Goal: Submit feedback/report problem

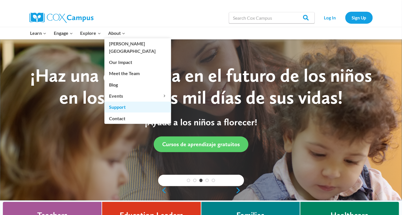
click at [121, 102] on link "Support" at bounding box center [137, 107] width 67 height 11
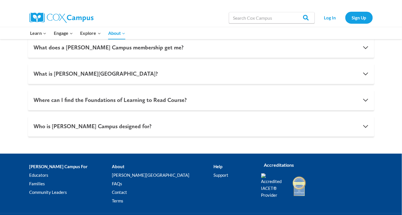
scroll to position [626, 0]
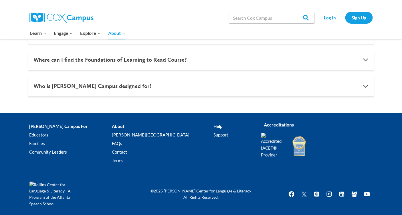
click at [213, 126] on li "Help Support" at bounding box center [232, 144] width 39 height 45
click at [129, 152] on link "Contact" at bounding box center [162, 152] width 101 height 9
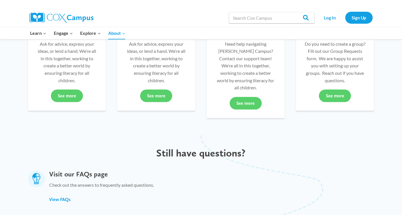
scroll to position [153, 0]
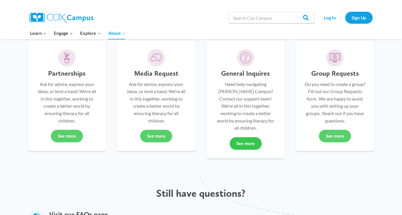
click at [245, 138] on link "See more" at bounding box center [246, 144] width 32 height 13
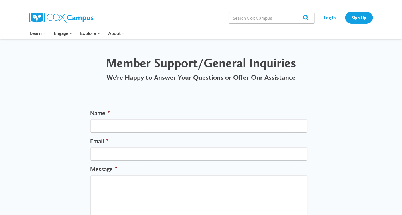
scroll to position [2, 0]
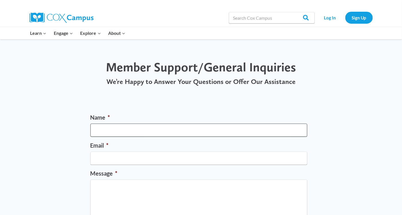
click at [116, 126] on input "Name *" at bounding box center [198, 130] width 217 height 13
type input "[PERSON_NAME]"
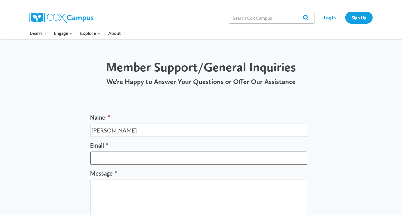
click at [101, 156] on input "Email *" at bounding box center [198, 158] width 217 height 13
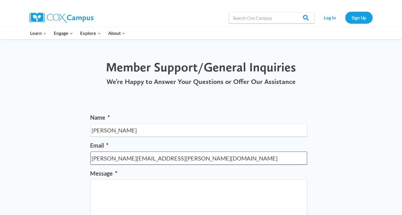
type input "[PERSON_NAME][EMAIL_ADDRESS][PERSON_NAME][DOMAIN_NAME]"
click at [101, 189] on textarea "Message *" at bounding box center [198, 203] width 217 height 46
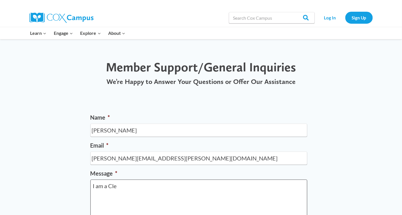
click at [93, 186] on textarea "I am a Cle" at bounding box center [198, 203] width 217 height 46
click at [142, 188] on textarea "Hello, I am a Cle" at bounding box center [198, 203] width 217 height 46
click at [108, 186] on textarea "Hello, I am a Clevel" at bounding box center [198, 203] width 217 height 46
click at [124, 196] on textarea "Hello, I am a Clevel" at bounding box center [198, 203] width 217 height 46
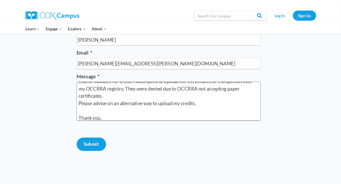
scroll to position [33, 0]
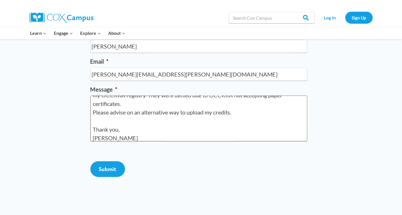
click at [103, 120] on textarea "Hello, I am a pre-k teacher with the Cleveland Metropolitan School District. I …" at bounding box center [198, 119] width 217 height 46
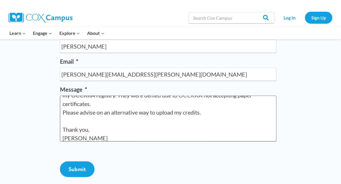
click at [66, 119] on textarea "Hello, I am a pre-k teacher with the Cleveland Metropolitan School District. I …" at bounding box center [168, 119] width 217 height 46
paste textarea "Screenshot 2025-08-11 at 3.25.49 PM"
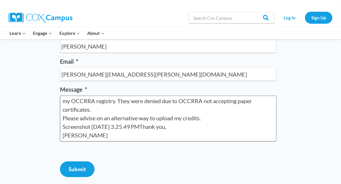
scroll to position [27, 0]
drag, startPoint x: 190, startPoint y: 128, endPoint x: 73, endPoint y: 127, distance: 116.4
click at [73, 127] on textarea "Hello, I am a pre-k teacher with the Cleveland Metropolitan School District. I …" at bounding box center [168, 119] width 217 height 46
click at [158, 127] on textarea "Hello, I am a pre-k teacher with the Cleveland Metropolitan School District. I …" at bounding box center [168, 119] width 217 height 46
drag, startPoint x: 158, startPoint y: 127, endPoint x: 61, endPoint y: 130, distance: 96.7
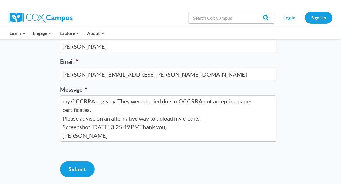
click at [61, 130] on textarea "Hello, I am a pre-k teacher with the Cleveland Metropolitan School District. I …" at bounding box center [168, 119] width 217 height 46
click at [91, 127] on textarea "Hello, I am a pre-k teacher with the Cleveland Metropolitan School District. I …" at bounding box center [168, 119] width 217 height 46
click at [211, 120] on textarea "Hello, I am a pre-k teacher with the Cleveland Metropolitan School District. I …" at bounding box center [168, 119] width 217 height 46
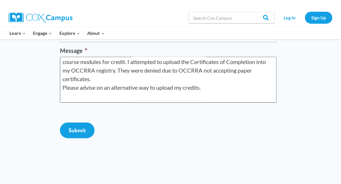
scroll to position [0, 0]
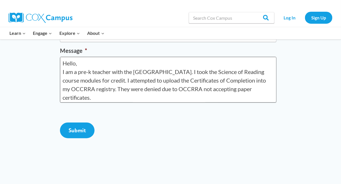
drag, startPoint x: 95, startPoint y: 101, endPoint x: 62, endPoint y: 57, distance: 55.5
click at [62, 57] on textarea "Hello, I am a pre-k teacher with the Cleveland Metropolitan School District. I …" at bounding box center [168, 80] width 217 height 46
click at [178, 97] on textarea "Hello, I am a pre-k teacher with the Cleveland Metropolitan School District. I …" at bounding box center [168, 80] width 217 height 46
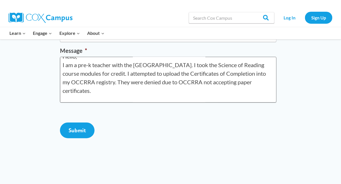
scroll to position [15, 0]
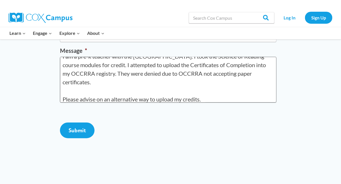
click at [212, 97] on textarea "Hello, I am a pre-k teacher with the Cleveland Metropolitan School District. I …" at bounding box center [168, 80] width 217 height 46
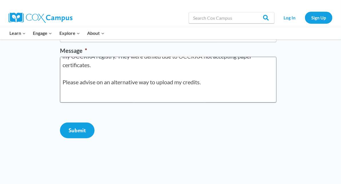
scroll to position [41, 0]
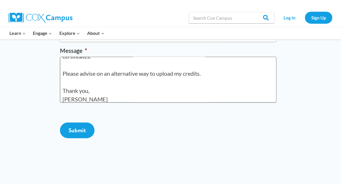
click at [96, 99] on textarea "Hello, I am a pre-k teacher with the Cleveland Metropolitan School District. I …" at bounding box center [168, 80] width 217 height 46
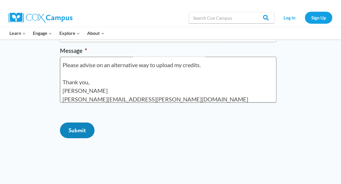
type textarea "Hello, I am a pre-k teacher with the Cleveland Metropolitan School District. I …"
click at [76, 138] on input "Submit" at bounding box center [77, 131] width 35 height 16
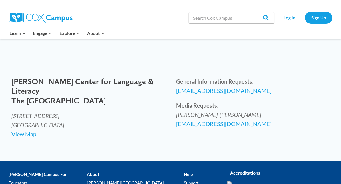
scroll to position [87, 0]
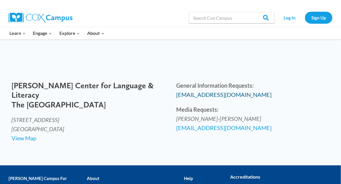
click at [204, 95] on span "info@coxcampus.org" at bounding box center [223, 94] width 95 height 7
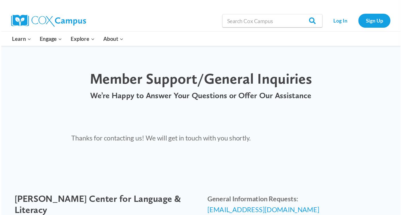
scroll to position [0, 0]
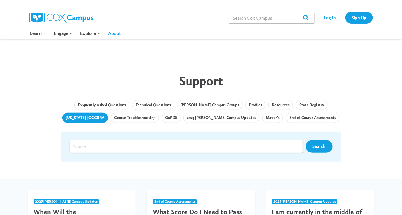
click at [108, 113] on link "[US_STATE] | OCCRRA" at bounding box center [84, 118] width 45 height 10
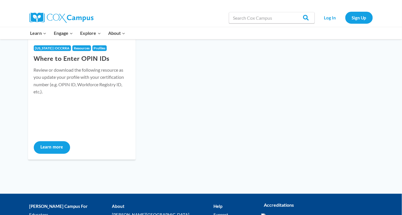
scroll to position [232, 0]
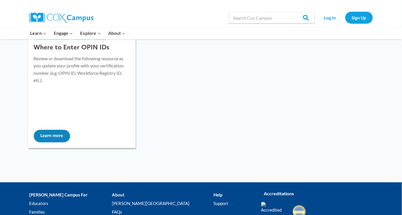
click at [55, 139] on button "Learn more" at bounding box center [52, 136] width 36 height 13
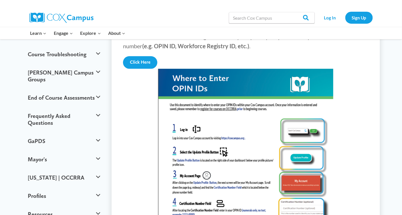
scroll to position [37, 0]
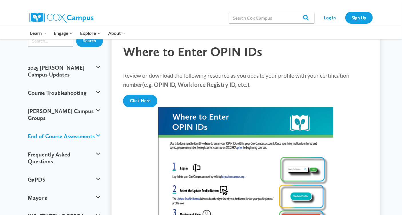
click at [94, 127] on button "End of Course Assessments" at bounding box center [64, 136] width 78 height 18
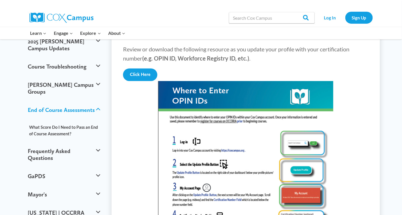
scroll to position [82, 0]
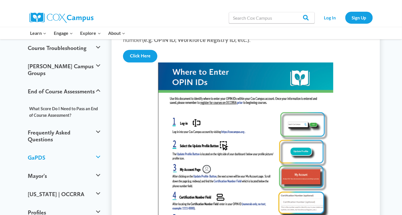
click at [99, 149] on button "GaPDS" at bounding box center [64, 158] width 78 height 18
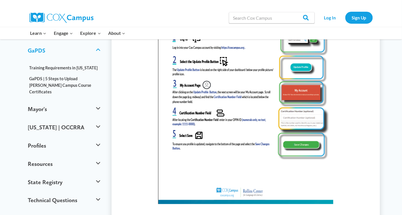
scroll to position [174, 0]
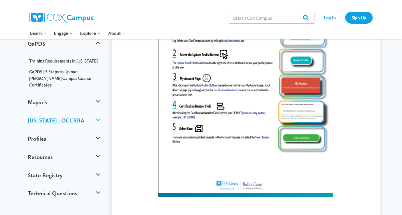
click at [97, 111] on button "[US_STATE] | OCCRRA" at bounding box center [64, 120] width 78 height 18
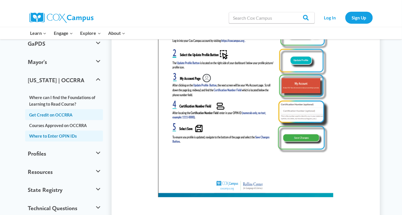
click at [57, 109] on link "Get Credit on OCCRRA" at bounding box center [64, 114] width 78 height 11
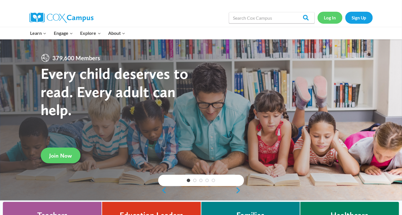
click at [325, 19] on link "Log In" at bounding box center [329, 18] width 25 height 12
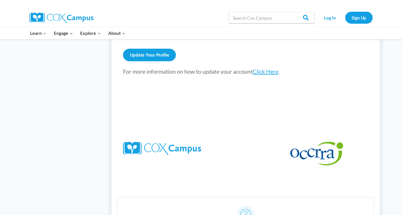
scroll to position [279, 0]
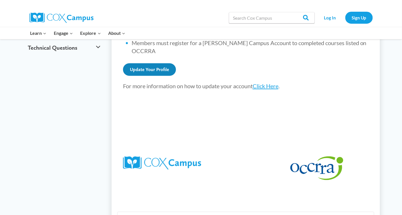
click at [154, 63] on link "Update Your Profile" at bounding box center [149, 69] width 53 height 13
click at [274, 83] on link "Click Here" at bounding box center [265, 86] width 26 height 7
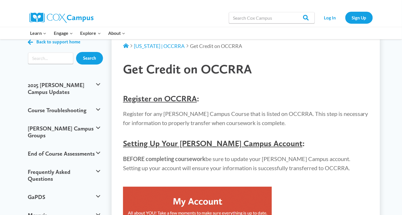
scroll to position [0, 0]
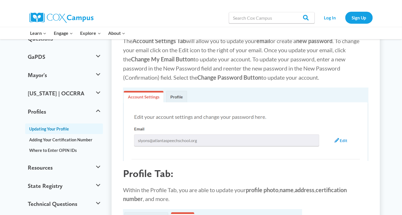
scroll to position [195, 0]
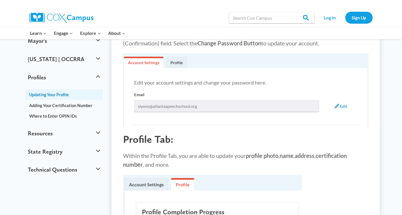
click at [176, 61] on img at bounding box center [245, 89] width 245 height 73
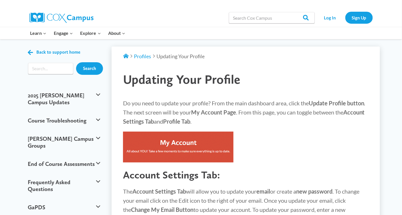
scroll to position [0, 0]
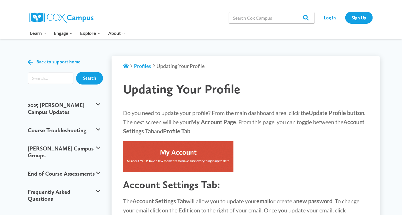
click at [188, 150] on img at bounding box center [178, 157] width 110 height 31
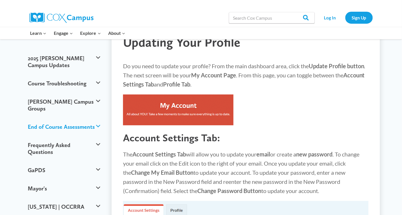
scroll to position [177, 0]
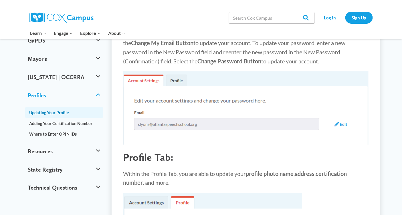
click at [97, 86] on button "Profiles" at bounding box center [64, 95] width 78 height 18
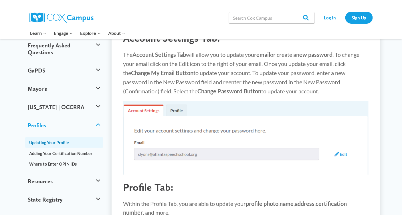
scroll to position [139, 0]
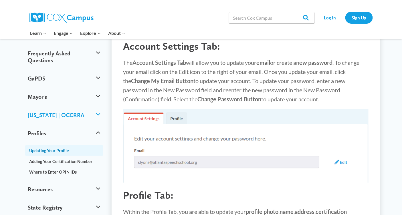
click at [96, 106] on button "[US_STATE] | OCCRRA" at bounding box center [64, 115] width 78 height 18
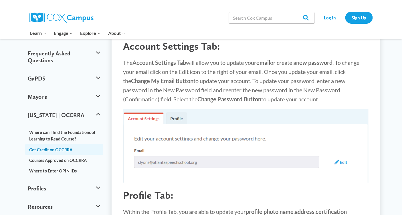
click at [63, 144] on link "Get Credit on OCCRRA" at bounding box center [64, 149] width 78 height 11
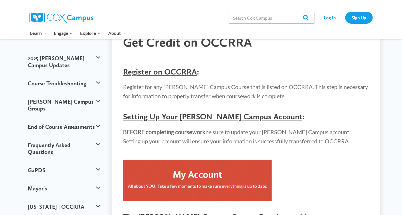
scroll to position [48, 0]
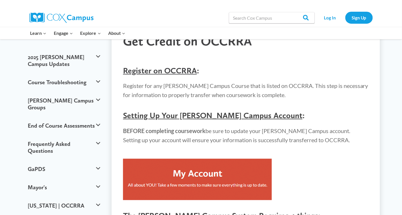
click at [182, 70] on span "Register on OCCRRA" at bounding box center [160, 71] width 74 height 10
click at [202, 166] on img at bounding box center [197, 179] width 149 height 41
click at [202, 178] on img at bounding box center [197, 179] width 149 height 41
click at [333, 17] on link "Log In" at bounding box center [329, 18] width 25 height 12
